Goal: Task Accomplishment & Management: Complete application form

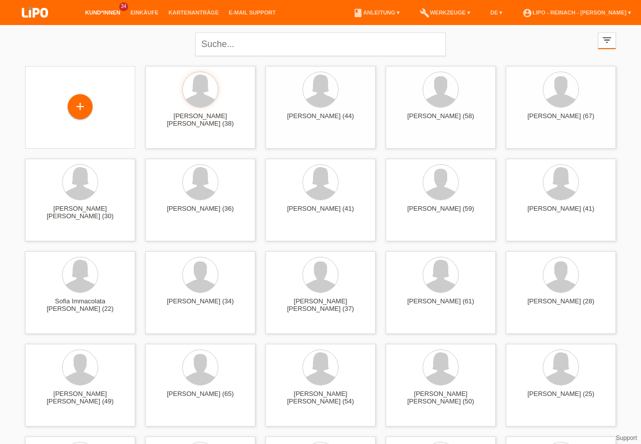
click at [84, 109] on div "+" at bounding box center [80, 106] width 24 height 17
click at [82, 111] on div "+" at bounding box center [80, 106] width 24 height 17
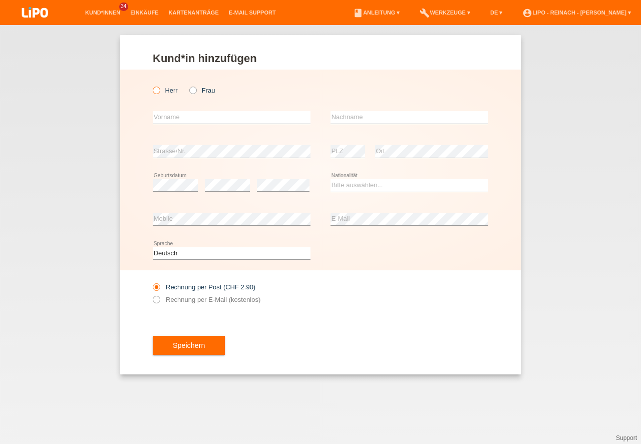
click at [151, 85] on icon at bounding box center [151, 85] width 0 height 0
click at [158, 93] on input "Herr" at bounding box center [156, 90] width 7 height 7
radio input "true"
click at [189, 121] on input "text" at bounding box center [232, 117] width 158 height 13
type input "Isseyas"
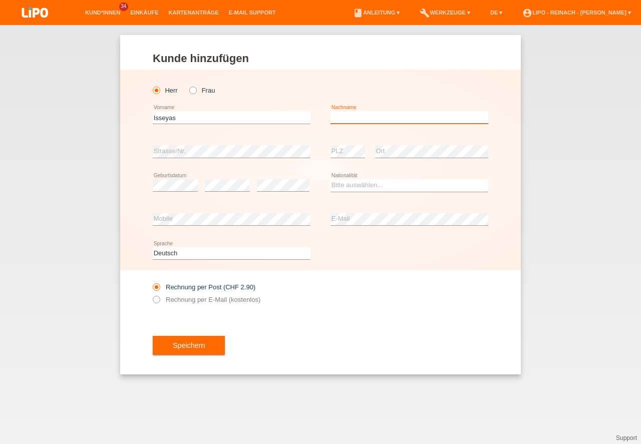
click at [354, 115] on input "text" at bounding box center [410, 117] width 158 height 13
type input "Mengsteab"
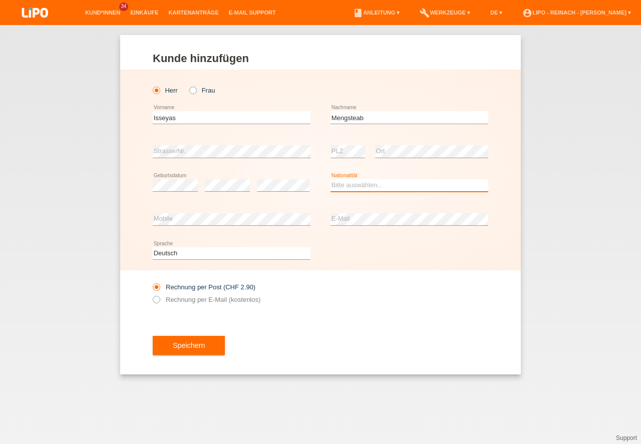
click at [348, 184] on select "Bitte auswählen... Schweiz Deutschland Liechtenstein Österreich ------------ Af…" at bounding box center [410, 185] width 158 height 12
select select "ER"
click at [0, 0] on option "Eritrea" at bounding box center [0, 0] width 0 height 0
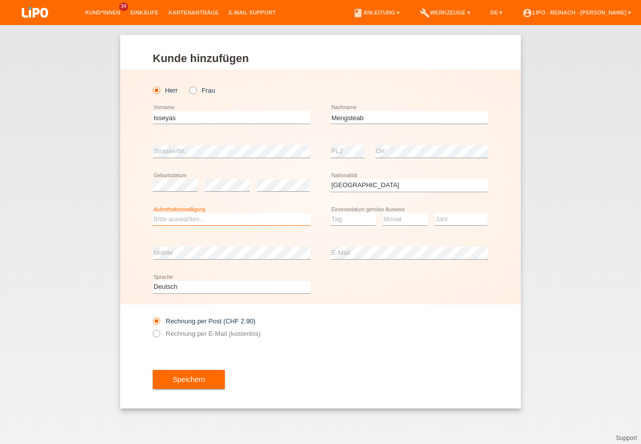
click at [188, 213] on select "Bitte auswählen... C B B - Flüchtlingsstatus Andere" at bounding box center [232, 219] width 158 height 12
select select "B"
click at [0, 0] on option "B" at bounding box center [0, 0] width 0 height 0
click at [358, 216] on select "Tag 01 02 03 04 05 06 07 08 09 10 11" at bounding box center [353, 219] width 45 height 12
select select "10"
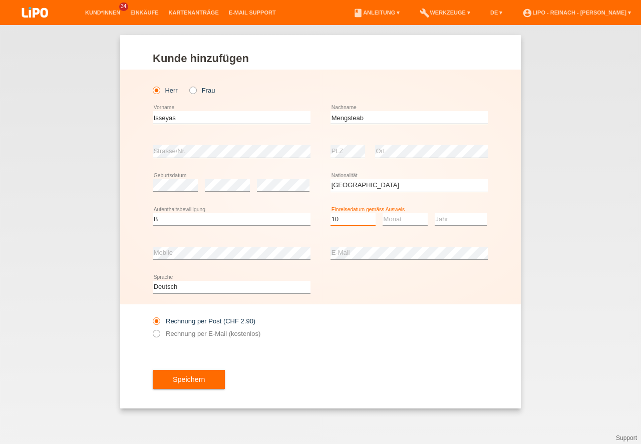
click at [0, 0] on option "10" at bounding box center [0, 0] width 0 height 0
click at [391, 221] on select "Monat 01 02 03 04 05 06 07 08 09 10 11" at bounding box center [405, 219] width 45 height 12
select select "06"
click at [0, 0] on option "06" at bounding box center [0, 0] width 0 height 0
click at [454, 218] on select "Jahr 2025 2024 2023 2022 2021 2020 2019 2018 2017 2016 2015 2014 2013 2012 2011…" at bounding box center [461, 219] width 53 height 12
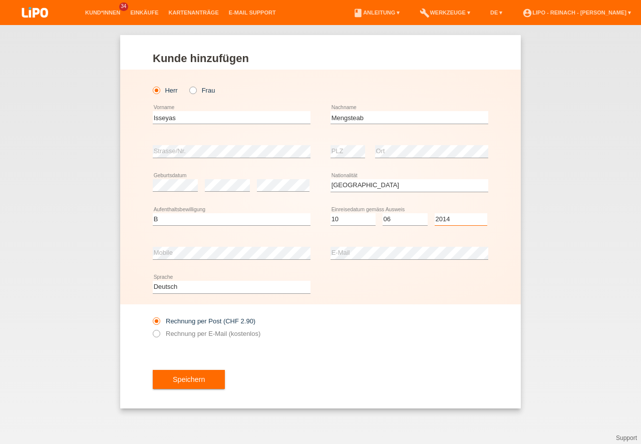
click at [0, 0] on option "Jahr" at bounding box center [0, 0] width 0 height 0
click at [447, 223] on select "Jahr 2025 2024 2023 2022 2021 2020 2019 2018 2017 2016 2015 2014 2013 2012 2011…" at bounding box center [461, 219] width 53 height 12
select select "2014"
click at [352, 261] on div "error E-Mail" at bounding box center [410, 254] width 158 height 34
click at [406, 217] on select "Monat 01 02 03 04 05 06 07 08 09 10 11" at bounding box center [405, 219] width 45 height 12
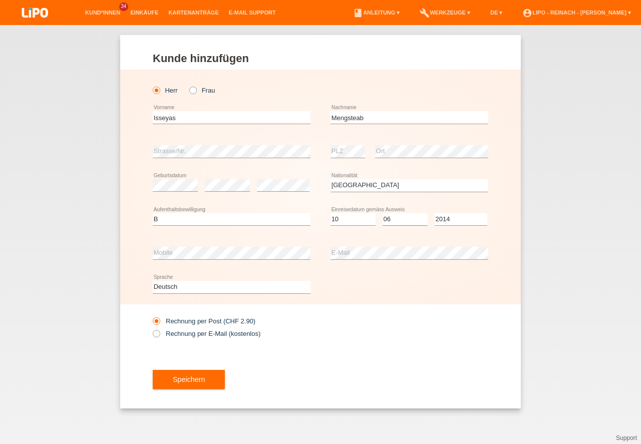
click at [406, 217] on select "Monat 01 02 03 04 05 06 07 08 09 10 11" at bounding box center [405, 219] width 45 height 12
click at [191, 379] on button "Speichern" at bounding box center [189, 379] width 72 height 19
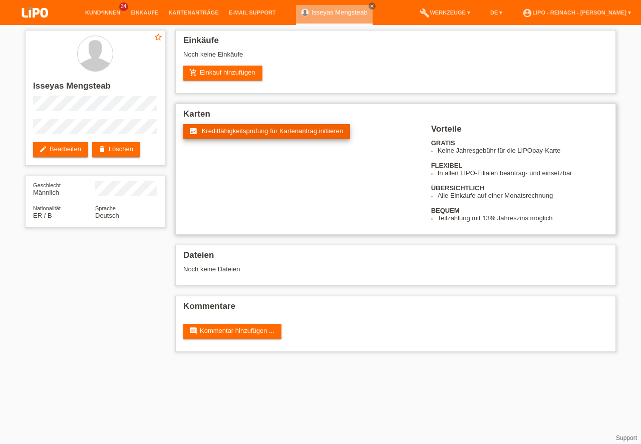
click at [251, 132] on span "Kreditfähigkeitsprüfung für Kartenantrag initiieren" at bounding box center [273, 131] width 142 height 8
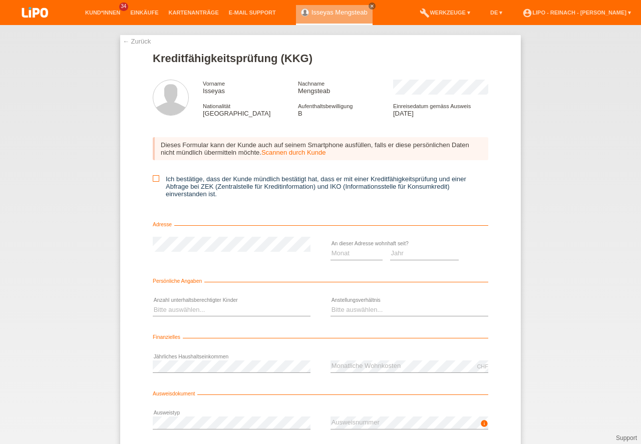
click at [154, 179] on icon at bounding box center [156, 178] width 7 height 7
click at [154, 179] on input "Ich bestätige, dass der Kunde mündlich bestätigt hat, dass er mit einer Kreditf…" at bounding box center [156, 178] width 7 height 7
checkbox input "true"
click at [353, 257] on select "Monat 01 02 03 04 05 06 07 08 09 10" at bounding box center [357, 254] width 52 height 12
click at [346, 253] on select "Monat 01 02 03 04 05 06 07 08 09 10" at bounding box center [357, 254] width 52 height 12
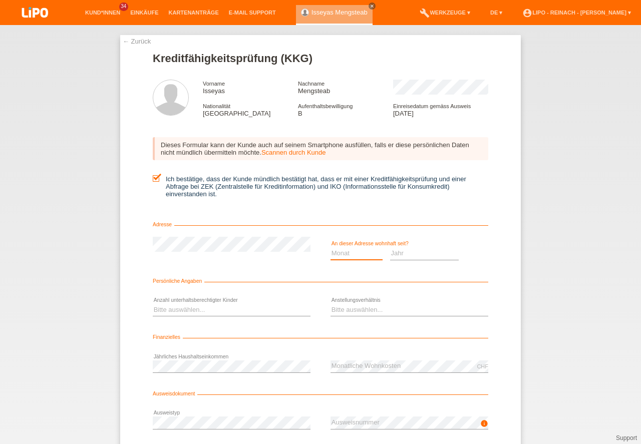
click at [340, 254] on select "Monat 01 02 03 04 05 06 07 08 09 10" at bounding box center [357, 254] width 52 height 12
select select "01"
click at [0, 0] on option "01" at bounding box center [0, 0] width 0 height 0
click at [400, 254] on select "Jahr 2025 2024 2023 2022 2021 2020 2019 2018 2017 2016 2015 2014 2013 2012 2011…" at bounding box center [424, 254] width 69 height 12
click at [0, 0] on option "2010" at bounding box center [0, 0] width 0 height 0
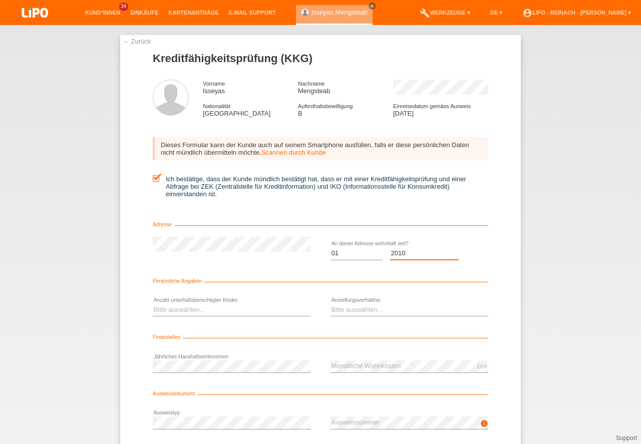
click at [410, 255] on select "Jahr 2025 2024 2023 2022 2021 2020 2019 2018 2017 2016 2015 2014 2013 2012 2011…" at bounding box center [424, 254] width 69 height 12
select select "2018"
click at [0, 0] on option "2018" at bounding box center [0, 0] width 0 height 0
click at [181, 310] on select "Bitte auswählen... 0 1 2 3 4 5 6 7 8 9" at bounding box center [232, 310] width 158 height 12
select select "3"
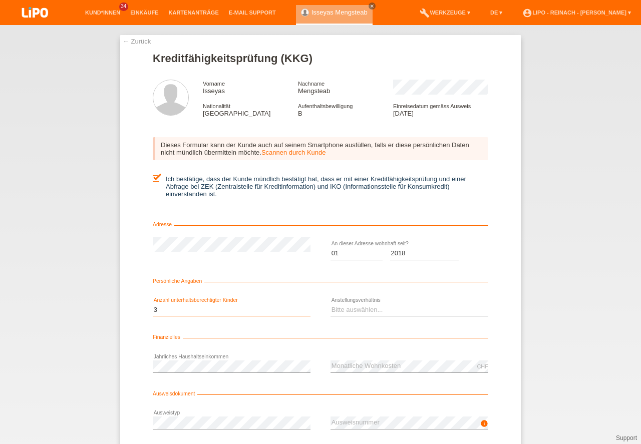
click at [0, 0] on option "3" at bounding box center [0, 0] width 0 height 0
click at [356, 312] on select "Bitte auswählen... Unbefristet Befristet Lehrling/Student Pensioniert Nicht arb…" at bounding box center [410, 310] width 158 height 12
select select "UNLIMITED"
click at [0, 0] on option "Unbefristet" at bounding box center [0, 0] width 0 height 0
click at [550, 324] on div "← Zurück Kreditfähigkeitsprüfung (KKG) Vorname Isseyas Nachname Mengsteab Natio…" at bounding box center [320, 234] width 641 height 419
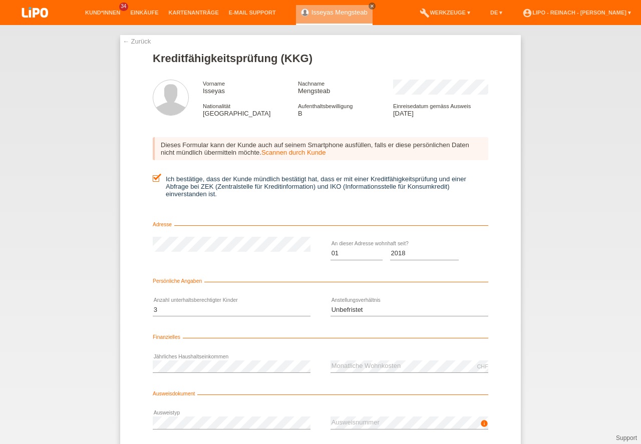
scroll to position [66, 0]
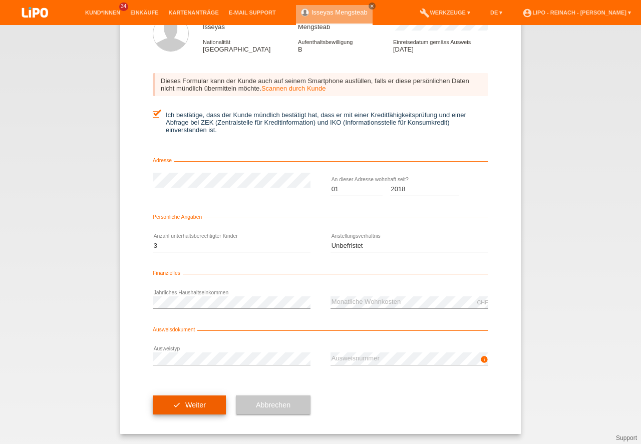
click at [183, 403] on button "check Weiter" at bounding box center [189, 405] width 73 height 19
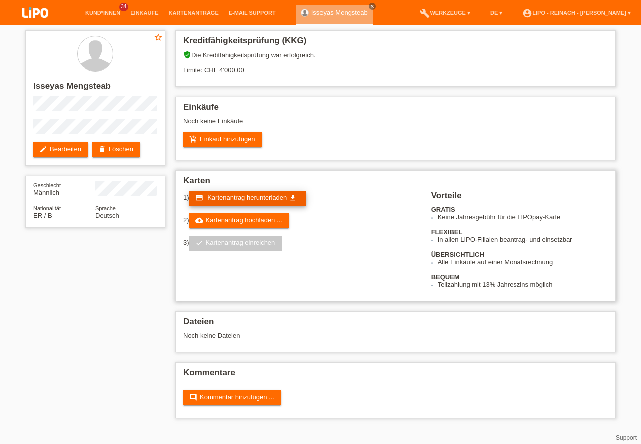
click at [242, 195] on span "Kartenantrag herunterladen" at bounding box center [247, 198] width 80 height 8
click at [593, 14] on link "account_circle LIPO - Reinach - [PERSON_NAME] ▾" at bounding box center [577, 13] width 119 height 6
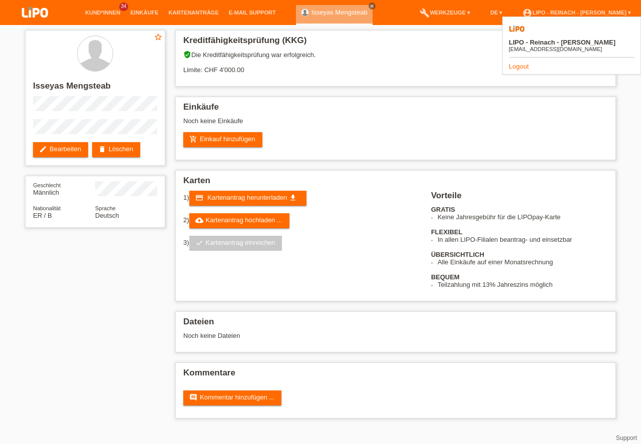
click at [522, 63] on link "Logout" at bounding box center [519, 67] width 20 height 8
